Goal: Information Seeking & Learning: Learn about a topic

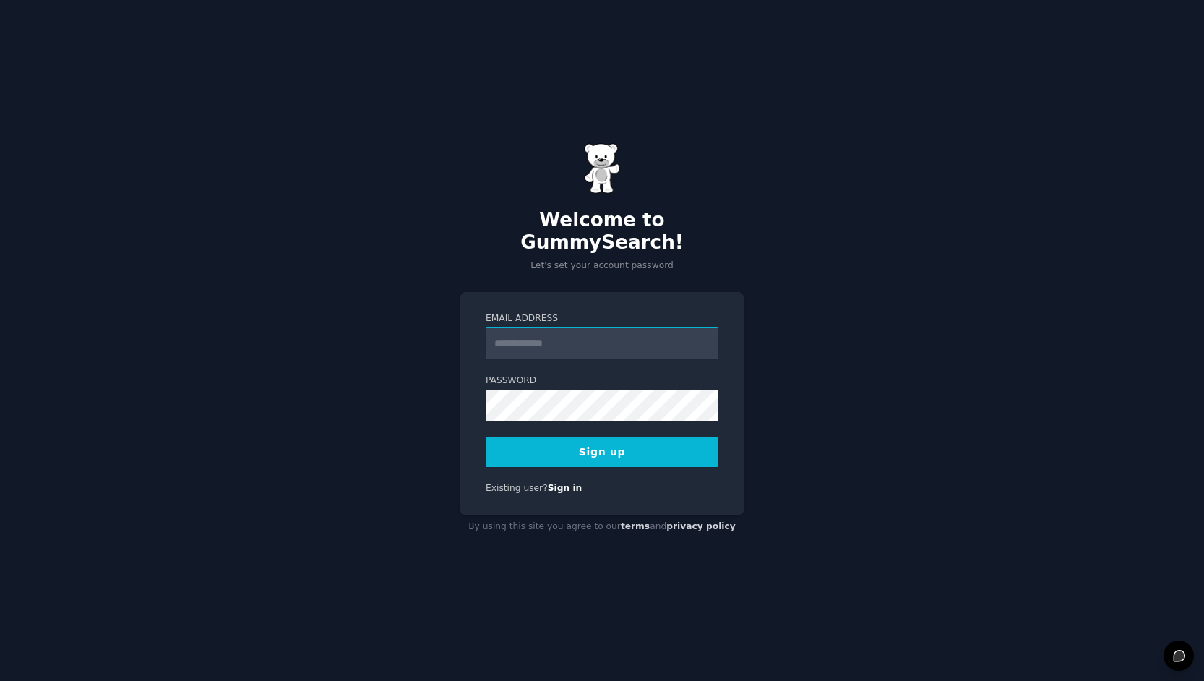
type input "**********"
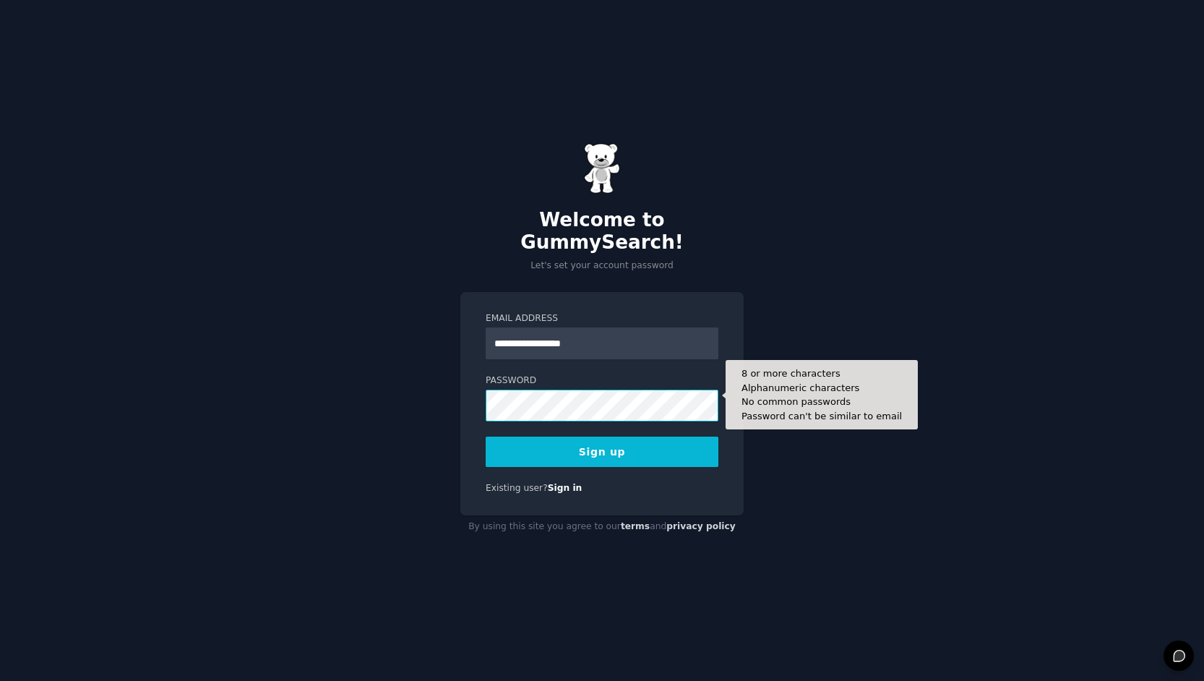
click at [602, 440] on button "Sign up" at bounding box center [602, 452] width 233 height 30
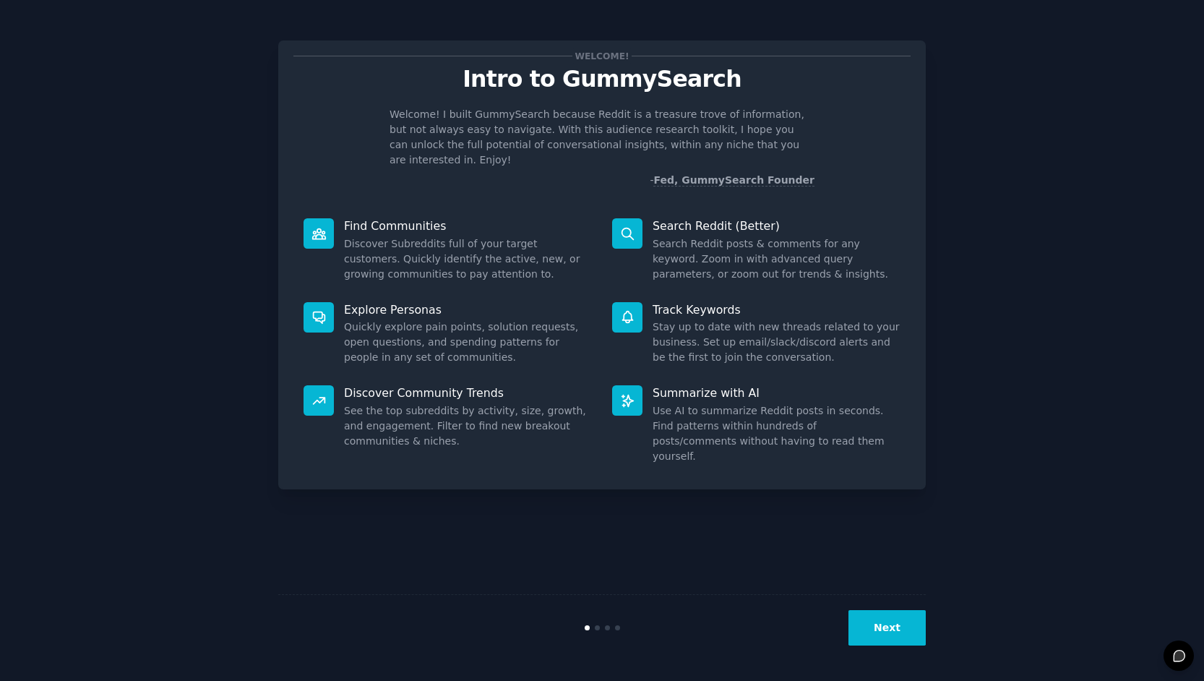
click at [874, 622] on button "Next" at bounding box center [887, 627] width 77 height 35
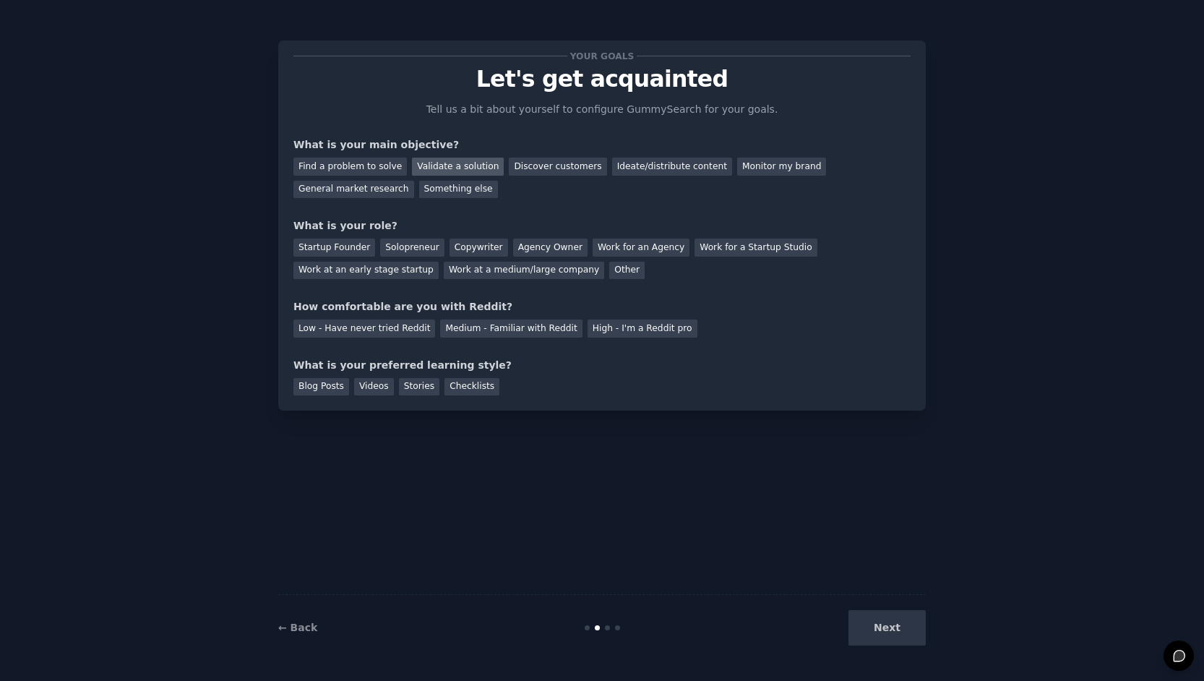
click at [464, 166] on div "Validate a solution" at bounding box center [458, 167] width 92 height 18
click at [372, 189] on div "General market research" at bounding box center [353, 190] width 121 height 18
click at [423, 167] on div "Validate a solution" at bounding box center [458, 167] width 92 height 18
click at [346, 248] on div "Startup Founder" at bounding box center [334, 248] width 82 height 18
click at [456, 323] on div "Medium - Familiar with Reddit" at bounding box center [511, 328] width 142 height 18
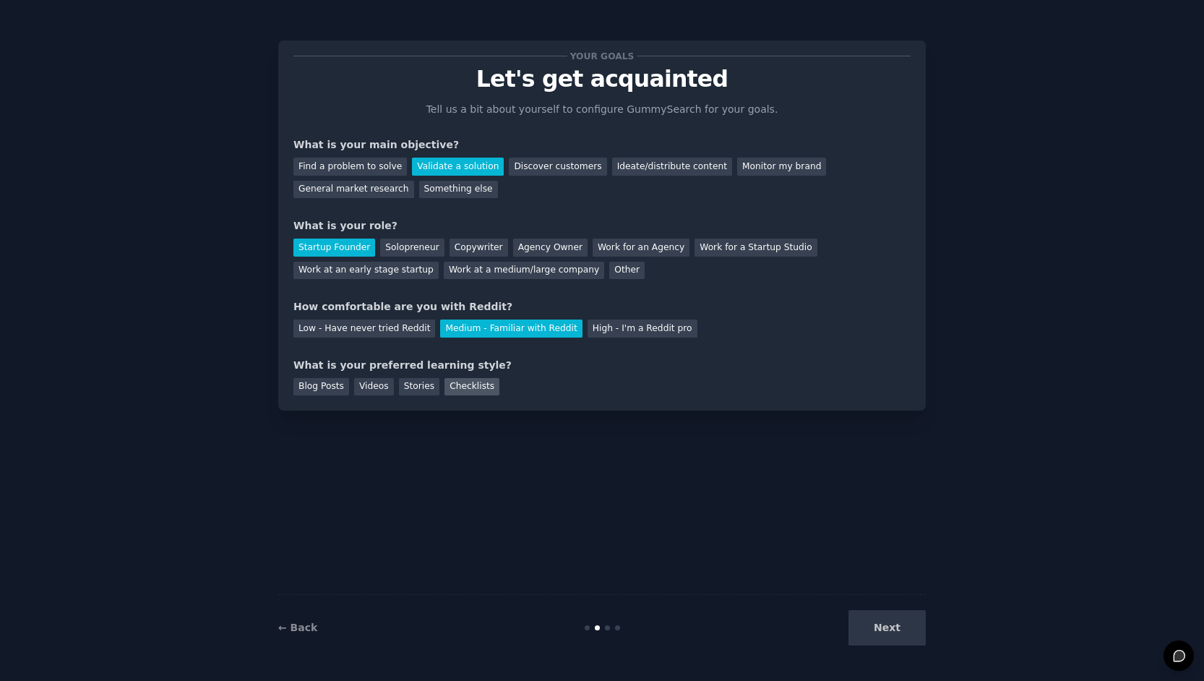
click at [449, 385] on div "Checklists" at bounding box center [472, 387] width 55 height 18
click at [415, 387] on div "Stories" at bounding box center [419, 387] width 40 height 18
click at [471, 385] on div "Checklists" at bounding box center [472, 387] width 55 height 18
click at [904, 639] on button "Next" at bounding box center [887, 627] width 77 height 35
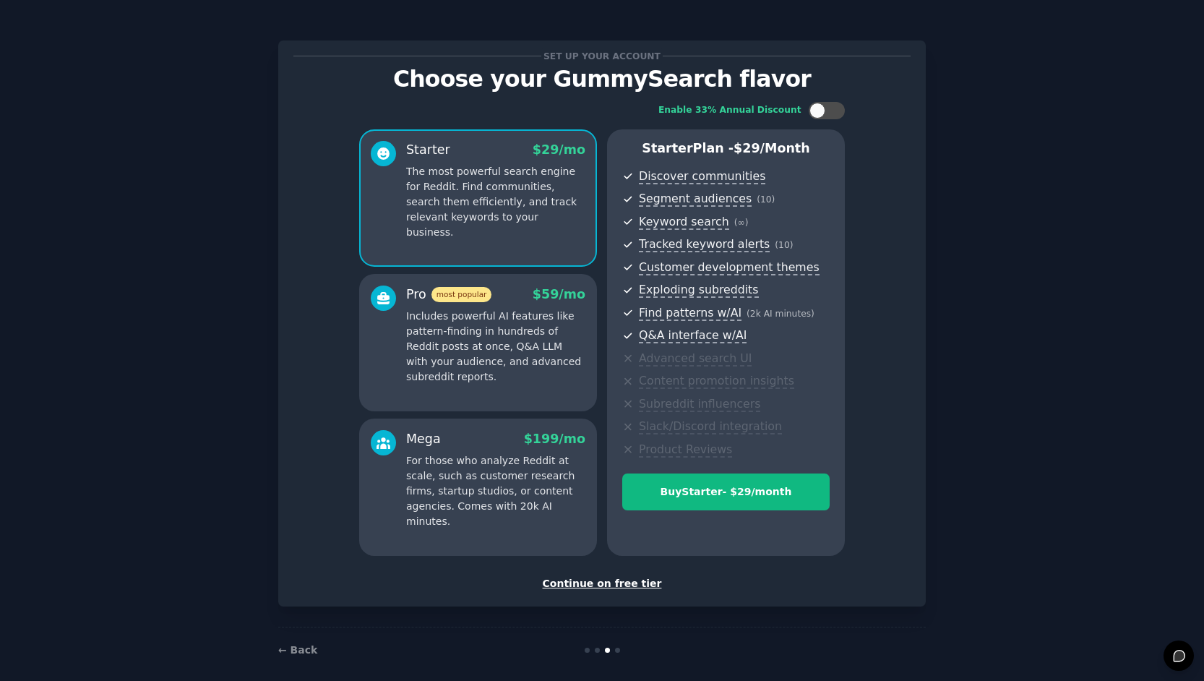
click at [588, 579] on div "Continue on free tier" at bounding box center [601, 583] width 617 height 15
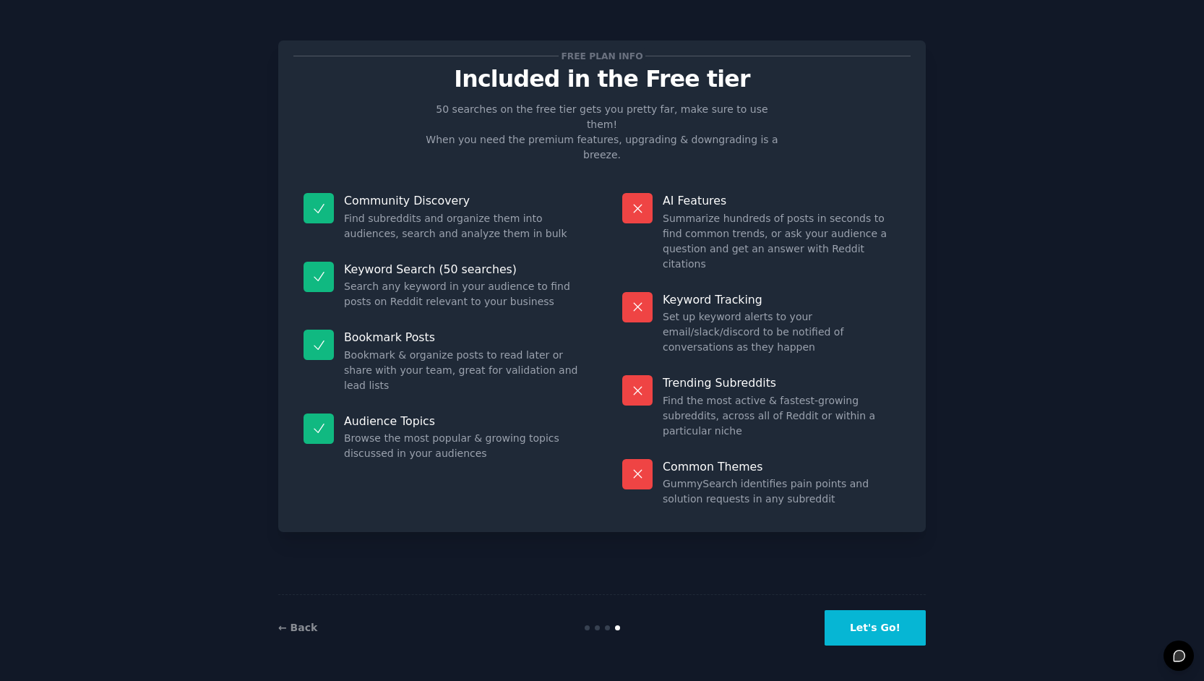
click at [860, 630] on button "Let's Go!" at bounding box center [875, 627] width 101 height 35
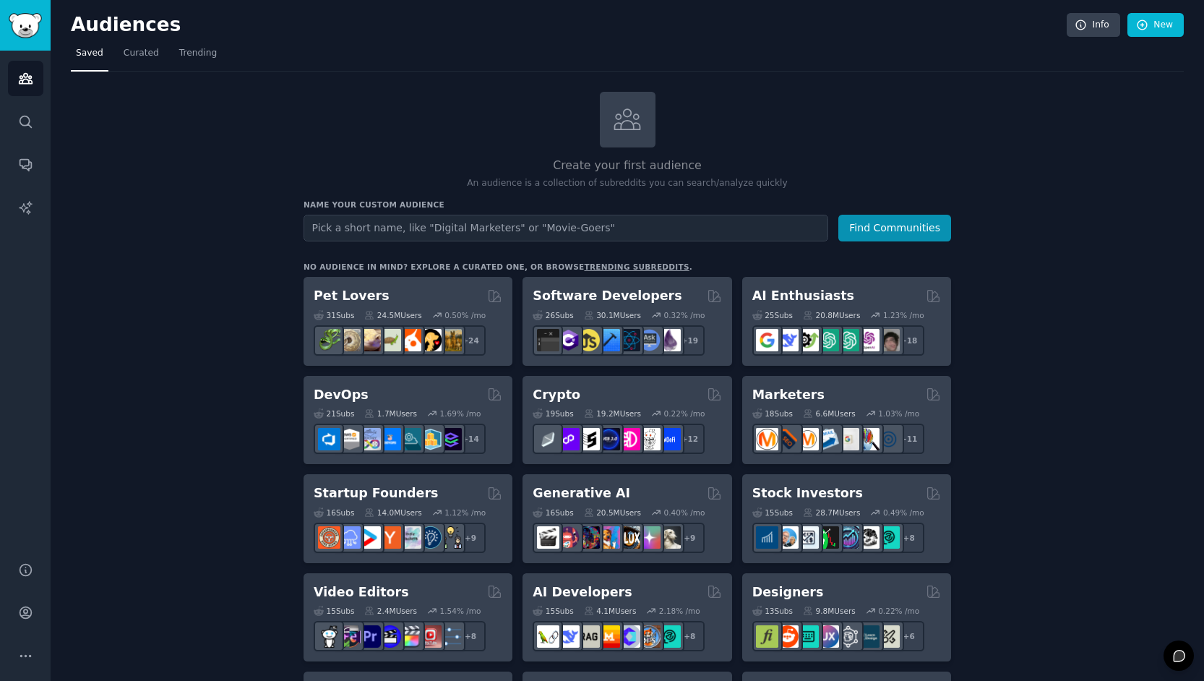
click at [434, 234] on input "text" at bounding box center [566, 228] width 525 height 27
type input "Chronic Disease Patients"
click at [860, 230] on button "Find Communities" at bounding box center [894, 228] width 113 height 27
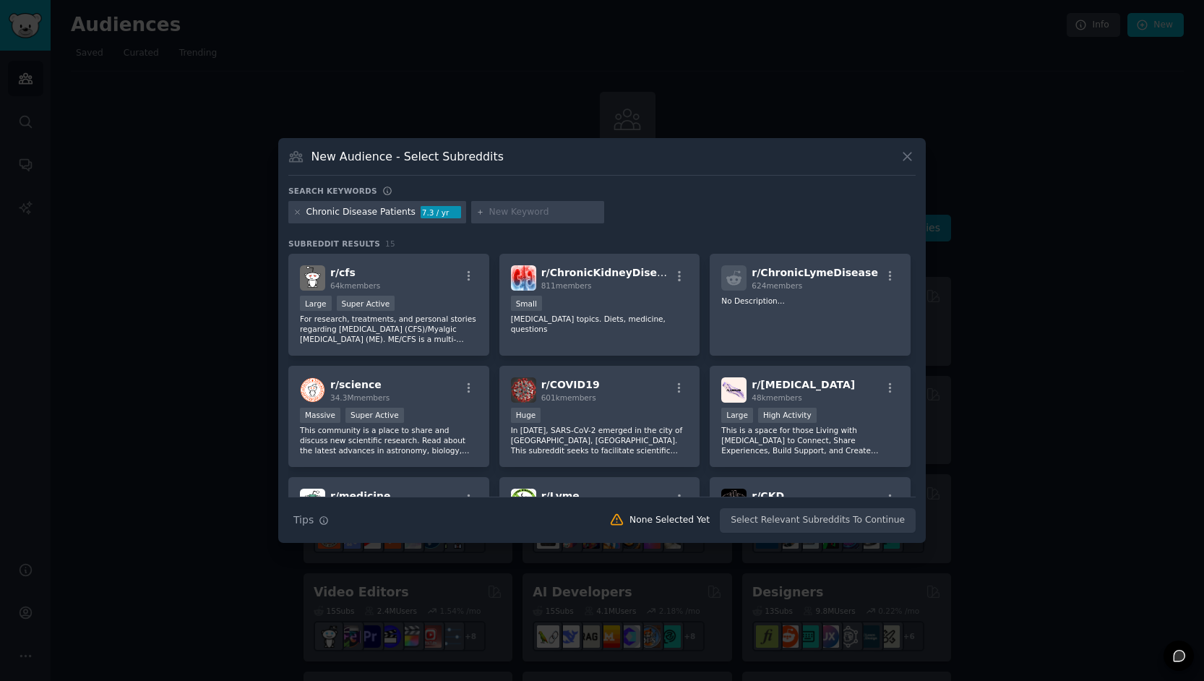
click at [911, 153] on icon at bounding box center [907, 156] width 15 height 15
